Goal: Information Seeking & Learning: Check status

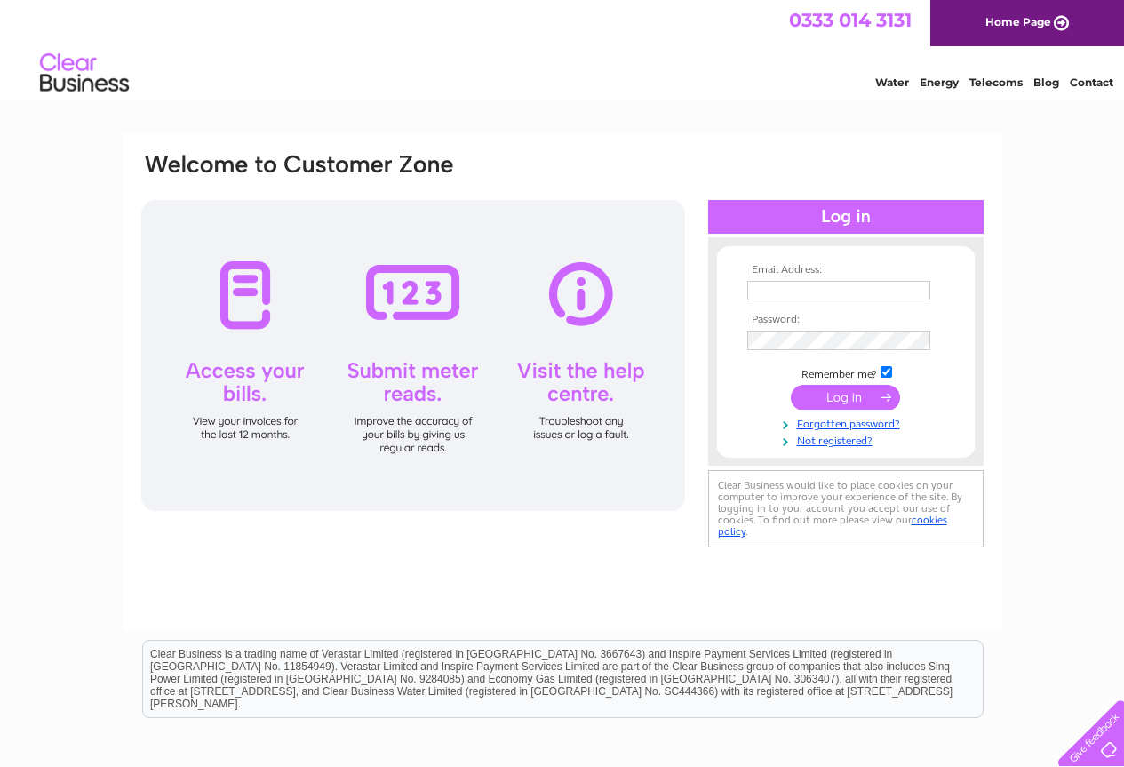
type input "[EMAIL_ADDRESS][DOMAIN_NAME]"
click at [850, 401] on input "submit" at bounding box center [845, 397] width 109 height 25
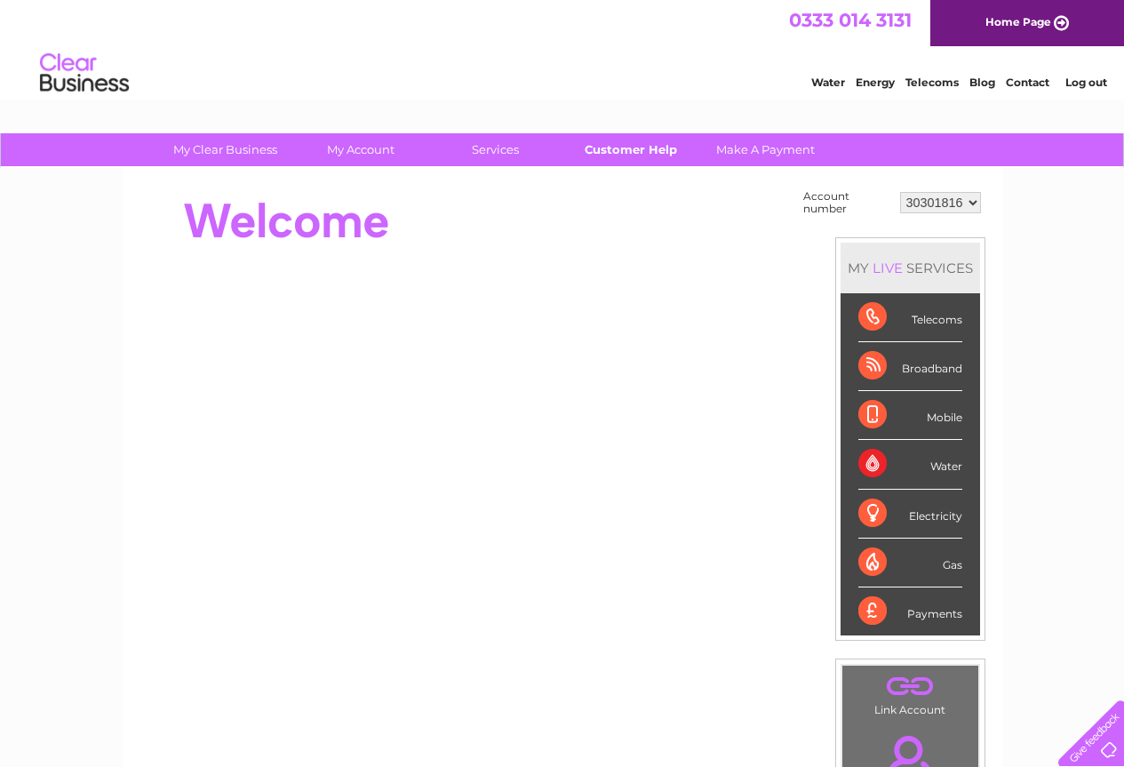
click at [651, 153] on link "Customer Help" at bounding box center [630, 149] width 147 height 33
click at [918, 369] on div "Broadband" at bounding box center [910, 366] width 104 height 49
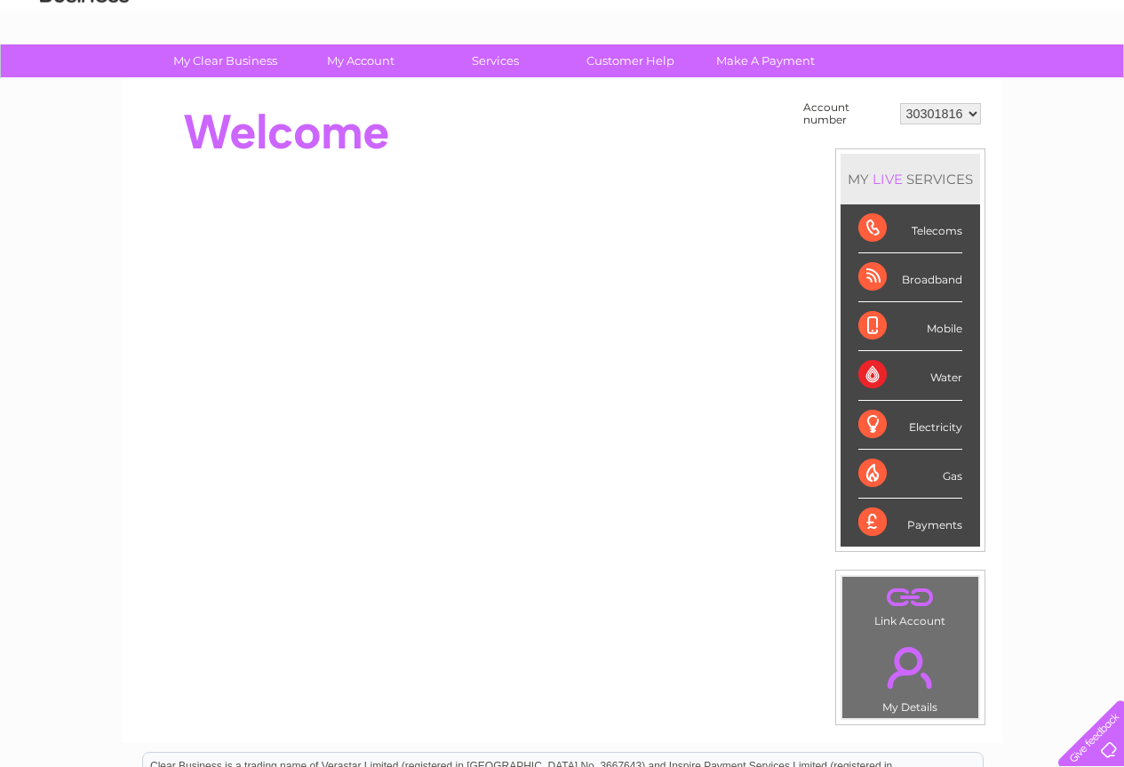
click at [1104, 738] on div at bounding box center [1087, 729] width 73 height 73
click at [644, 64] on link "Customer Help" at bounding box center [630, 60] width 147 height 33
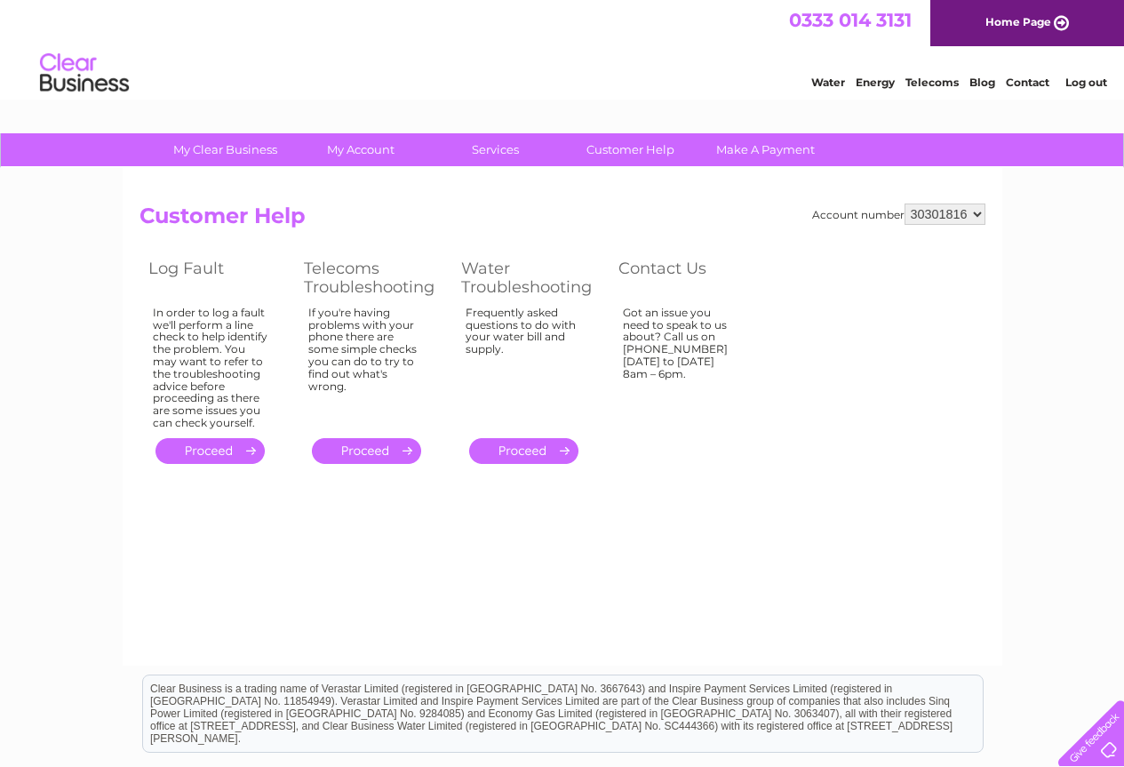
click at [212, 447] on link "." at bounding box center [210, 451] width 109 height 26
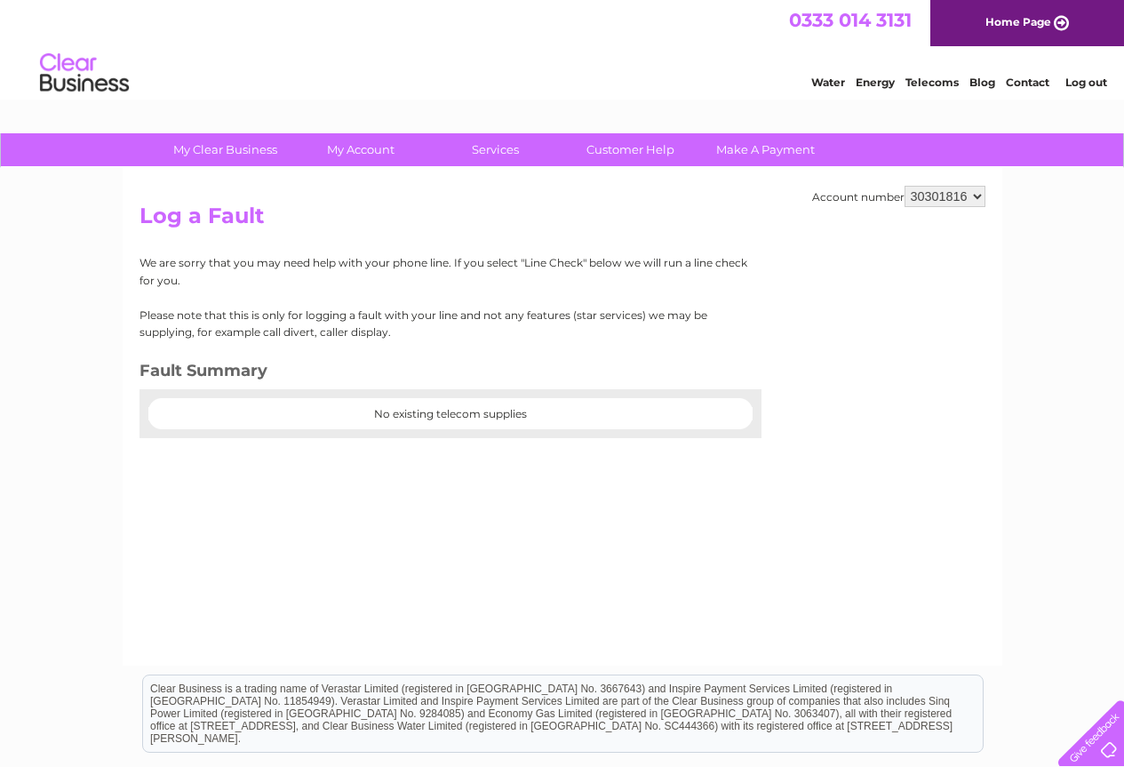
click at [363, 411] on center "No existing telecom supplies" at bounding box center [450, 414] width 604 height 12
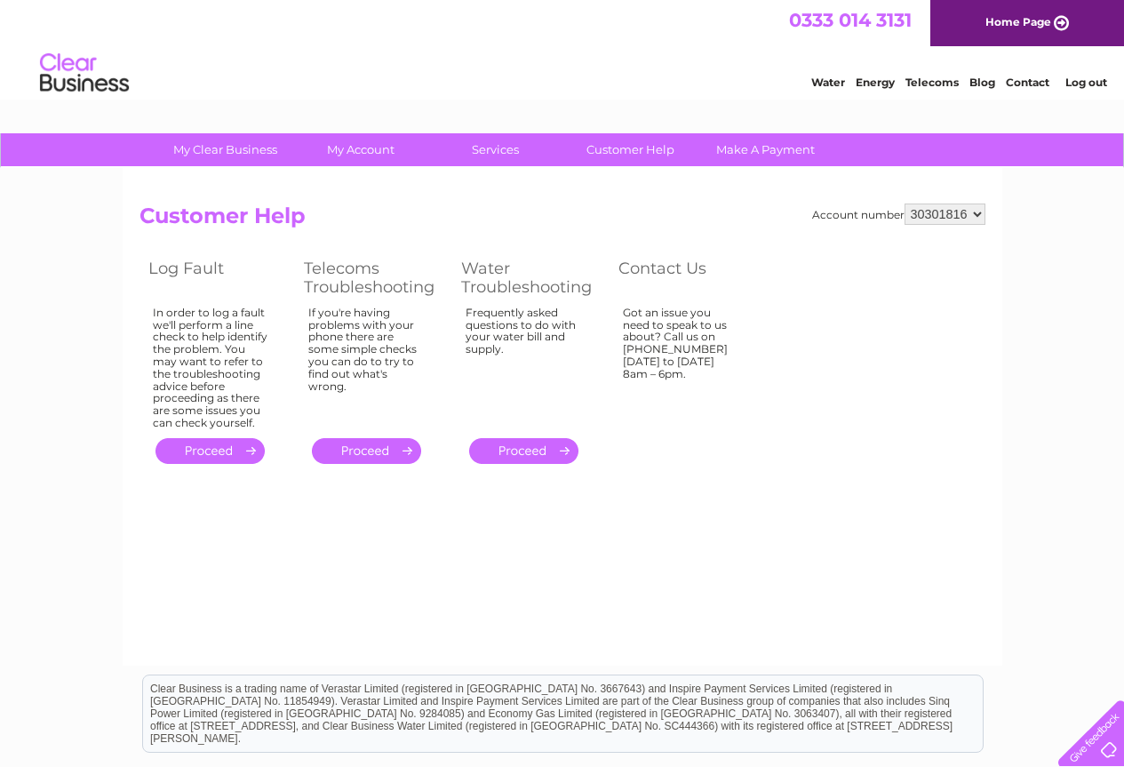
click at [375, 450] on link "." at bounding box center [366, 451] width 109 height 26
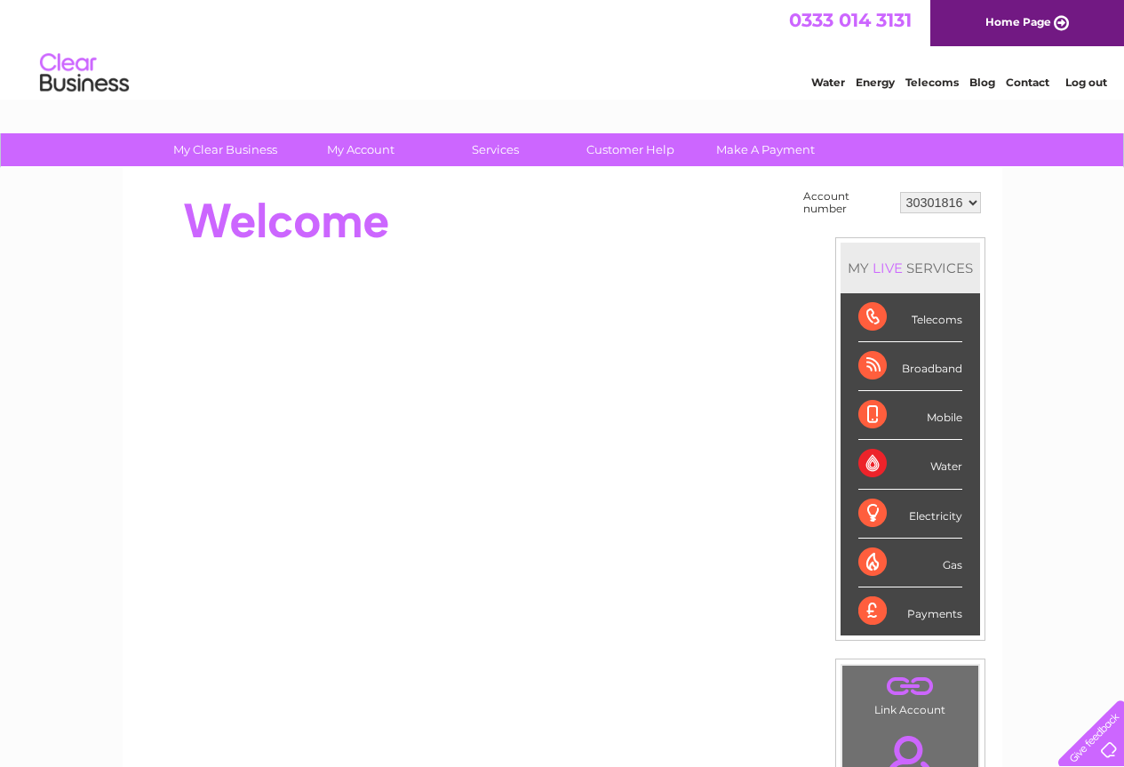
click at [875, 315] on div "Telecoms" at bounding box center [910, 317] width 104 height 49
click at [958, 320] on div "Telecoms" at bounding box center [910, 317] width 104 height 49
click at [627, 152] on link "Customer Help" at bounding box center [630, 149] width 147 height 33
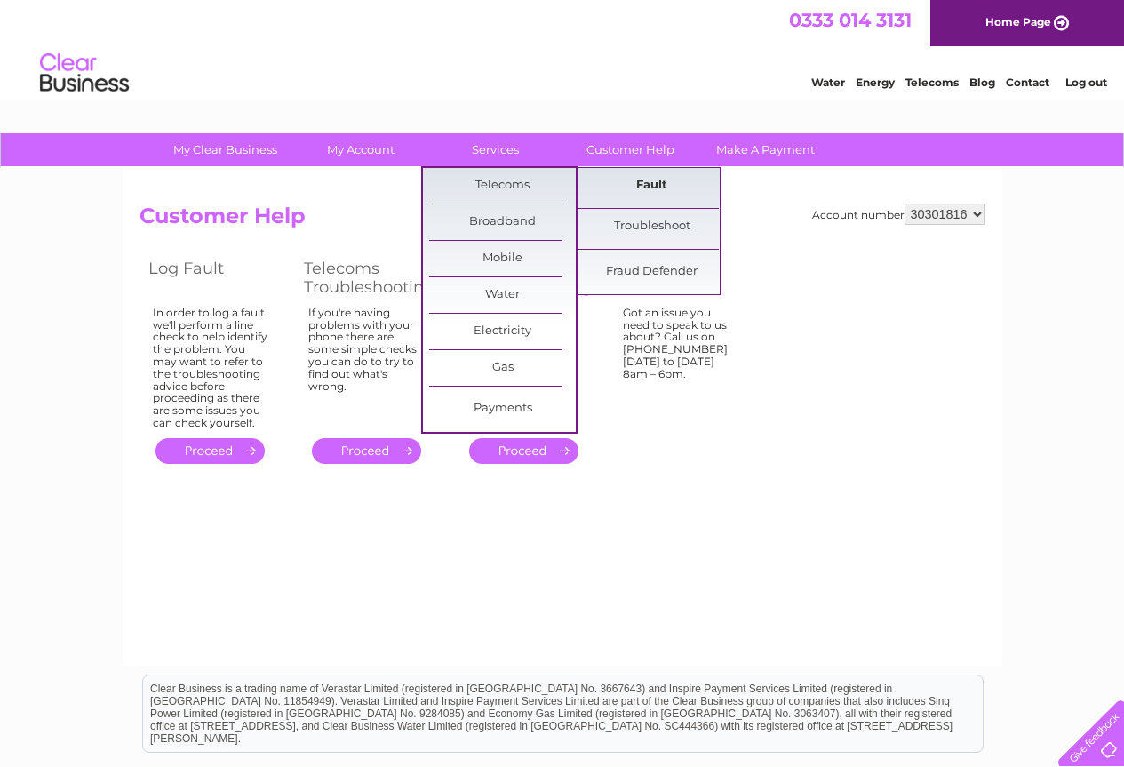
click at [643, 190] on link "Fault" at bounding box center [652, 186] width 147 height 36
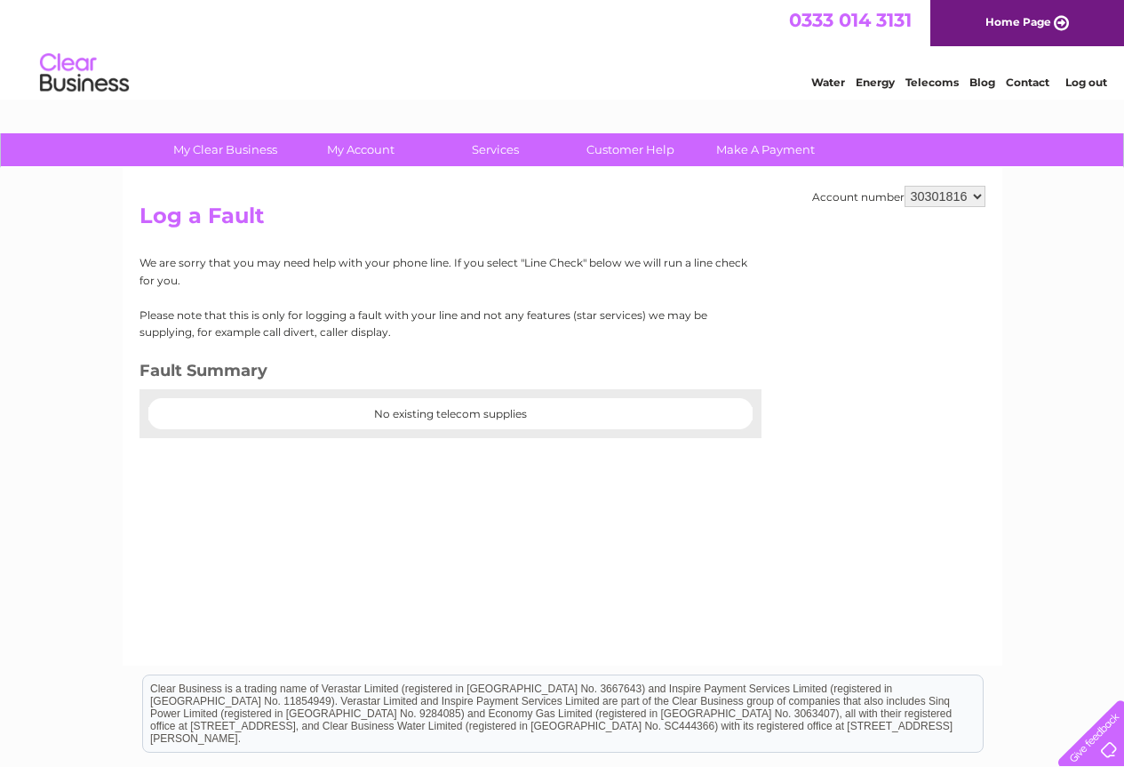
click at [451, 416] on center "No existing telecom supplies" at bounding box center [450, 414] width 604 height 12
